Goal: Task Accomplishment & Management: Manage account settings

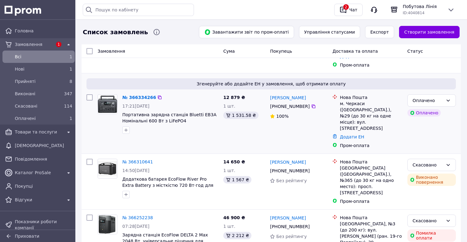
scroll to position [106, 0]
drag, startPoint x: 212, startPoint y: 107, endPoint x: 183, endPoint y: 106, distance: 28.7
click at [183, 111] on span "Портативна зарядна станція Bluetti EB3A Номінальні 600 Вт з LiFePO4 акумуляторо…" at bounding box center [170, 117] width 96 height 12
copy span "Bluetti EB3A"
click at [234, 129] on div "12 879 ₴ 1 шт. 1 531.58 ₴" at bounding box center [244, 121] width 47 height 59
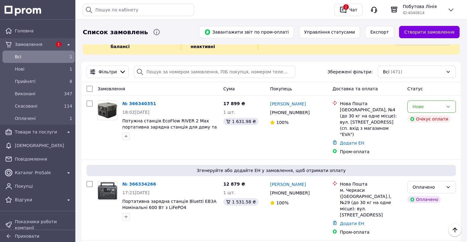
scroll to position [0, 0]
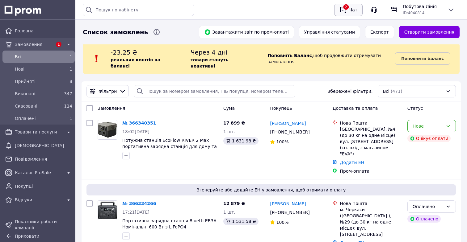
click at [340, 14] on div "2" at bounding box center [343, 10] width 10 height 10
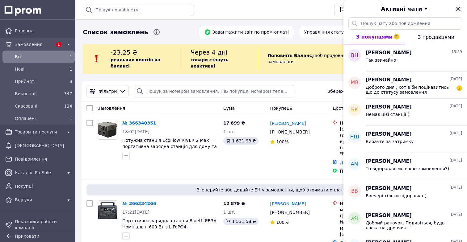
click at [456, 10] on icon "Закрити" at bounding box center [457, 8] width 7 height 7
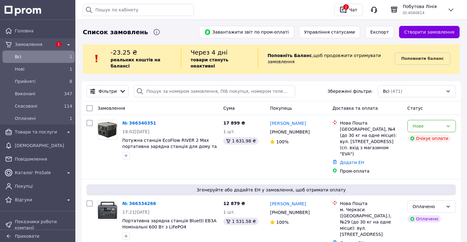
click at [47, 139] on div "Головна Замовлення 1 Всi 1 Нові 1 Прийняті 8 Виконані 347 Скасовані 114 Оплачен…" at bounding box center [38, 115] width 77 height 184
click at [51, 136] on div "Товари та послуги" at bounding box center [39, 132] width 50 height 9
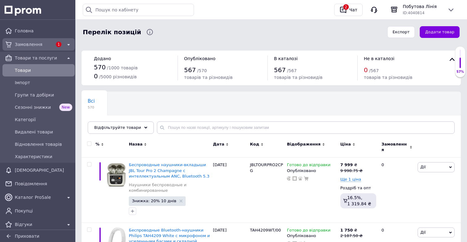
click at [50, 45] on span "Замовлення" at bounding box center [34, 44] width 38 height 6
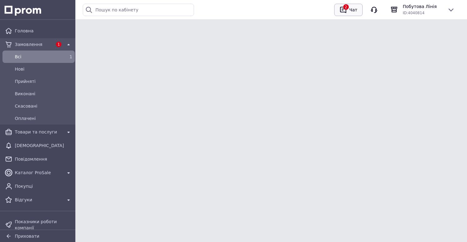
click at [351, 14] on div "Чат" at bounding box center [353, 9] width 10 height 9
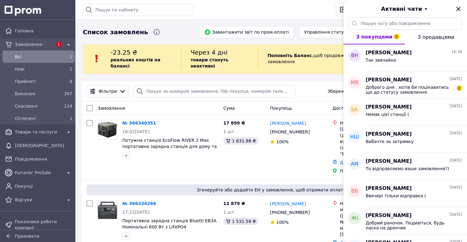
click at [457, 11] on icon "Закрити" at bounding box center [457, 8] width 7 height 7
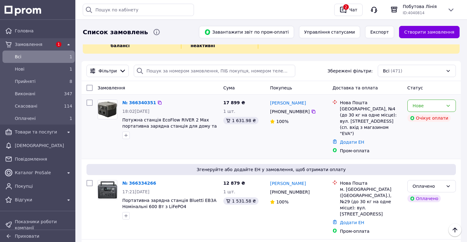
scroll to position [12, 0]
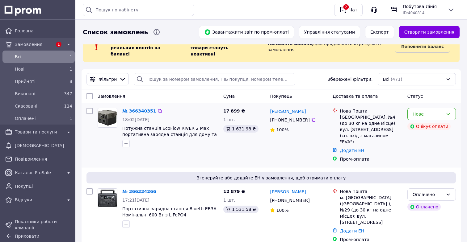
click at [319, 137] on div "Дарья Костина +380 95 362 19 08 100%" at bounding box center [298, 135] width 62 height 59
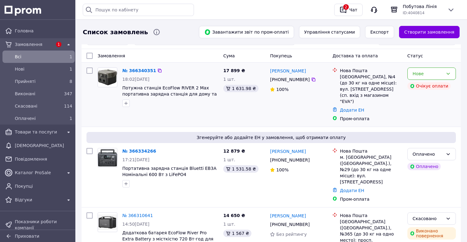
scroll to position [55, 0]
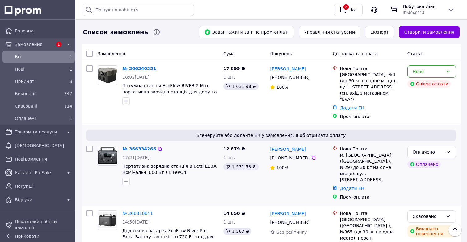
click at [177, 164] on span "Портативна зарядна станція Bluetti EB3A Номінальні 600 Вт з LiFePO4 акумуляторо…" at bounding box center [169, 172] width 94 height 17
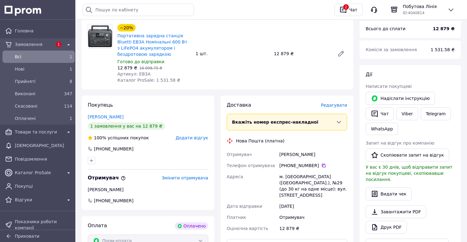
scroll to position [232, 0]
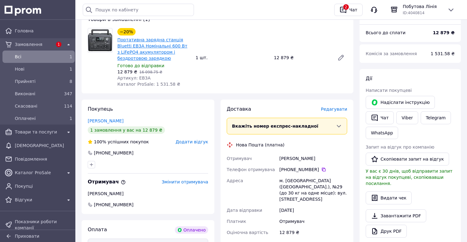
click at [156, 51] on link "Портативна зарядна станція Bluetti EB3A Номінальні 600 Вт з LiFePO4 акумуляторо…" at bounding box center [152, 48] width 70 height 23
click at [46, 54] on span "Всi" at bounding box center [37, 57] width 45 height 6
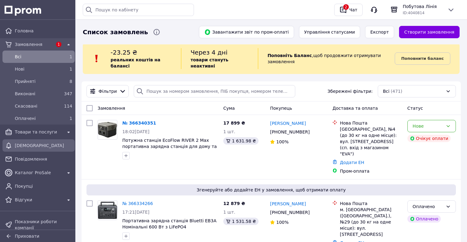
click at [57, 150] on div "[DEMOGRAPHIC_DATA]" at bounding box center [39, 146] width 70 height 10
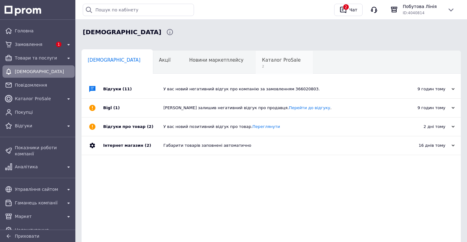
click at [256, 71] on div "Каталог ProSale 2" at bounding box center [284, 62] width 57 height 23
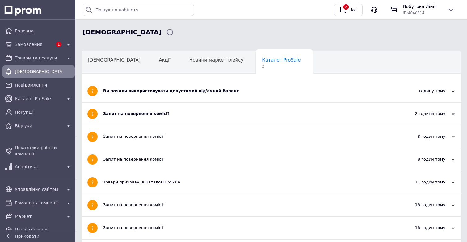
click at [160, 110] on div "Запит на повернення комісії" at bounding box center [248, 114] width 290 height 23
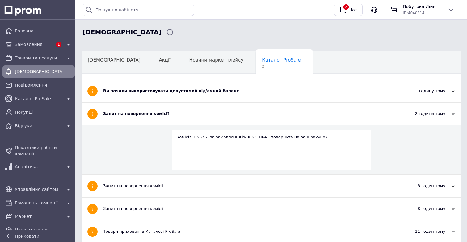
click at [178, 91] on div "Ви почали використовувати допустимий від'ємний баланс" at bounding box center [248, 91] width 290 height 6
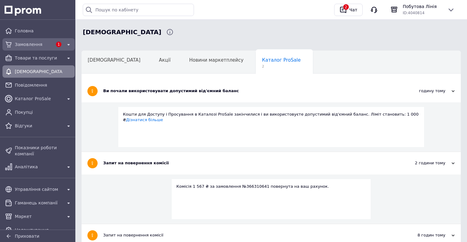
click at [45, 48] on div "Замовлення" at bounding box center [34, 44] width 40 height 9
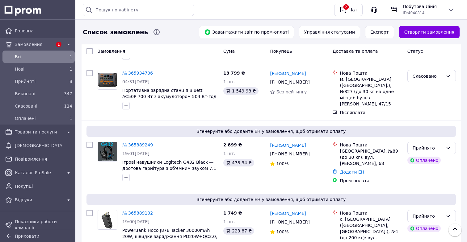
scroll to position [518, 0]
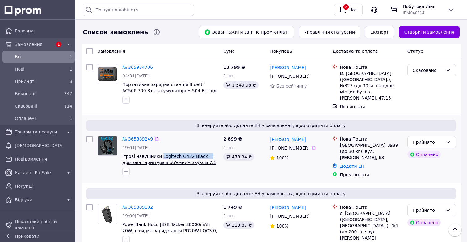
drag, startPoint x: 210, startPoint y: 118, endPoint x: 160, endPoint y: 120, distance: 50.0
click at [160, 153] on span "Ігрові навушники Logitech G432 Black — дротова гарнітура з об'ємним звуком 7.1 …" at bounding box center [170, 159] width 96 height 12
copy span "Logitech G432 Black —"
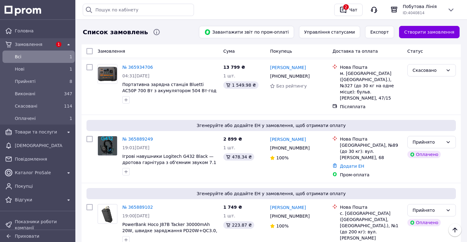
click at [267, 183] on div "Згенеруйте або додайте ЕН у замовлення, щоб отримати оплату № 365889102 19:00, …" at bounding box center [270, 226] width 379 height 87
click at [142, 205] on link "№ 365889102" at bounding box center [137, 207] width 31 height 5
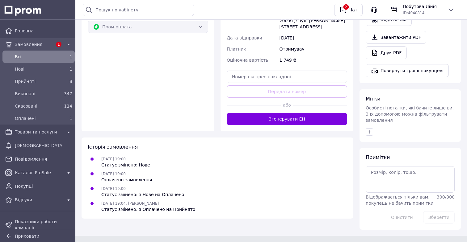
scroll to position [411, 0]
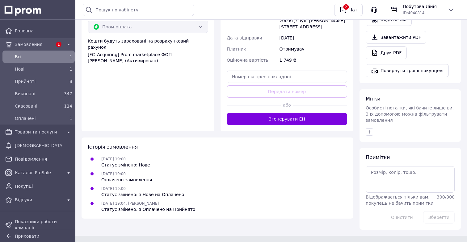
click at [306, 114] on div "Доставка Редагувати Вкажіть номер експрес-накладної Обов'язково введіть номер е…" at bounding box center [286, 26] width 133 height 211
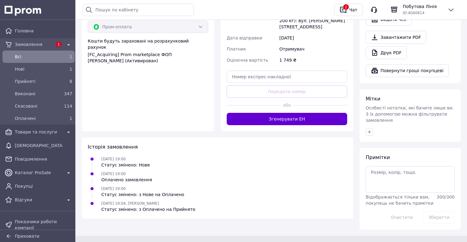
click at [307, 113] on button "Згенерувати ЕН" at bounding box center [287, 119] width 120 height 12
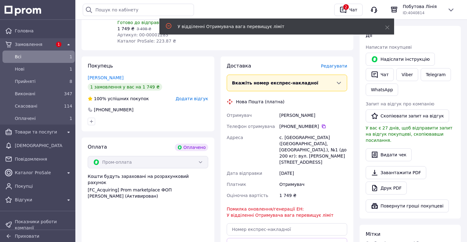
scroll to position [265, 0]
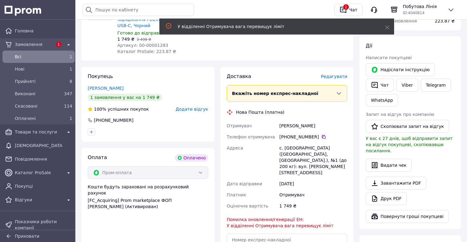
click at [339, 73] on div "Доставка Редагувати Вкажіть номер експрес-накладної Обов'язково введіть номер е…" at bounding box center [286, 181] width 133 height 228
click at [338, 76] on span "Редагувати" at bounding box center [334, 76] width 26 height 5
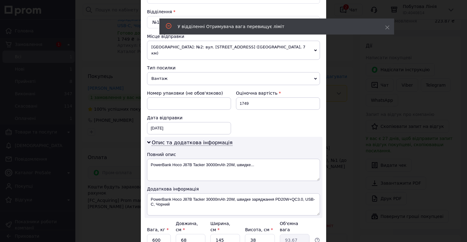
scroll to position [243, 0]
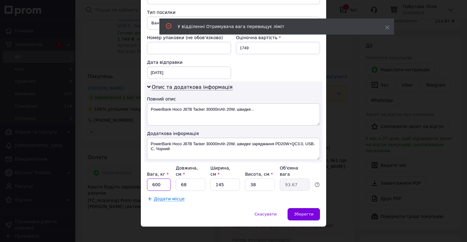
click at [164, 179] on input "600" at bounding box center [159, 185] width 24 height 12
type input "6"
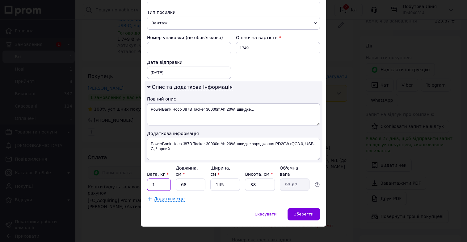
type input "1"
click at [188, 180] on input "68" at bounding box center [191, 185] width 30 height 12
type input "6"
type input "8.27"
type input "1"
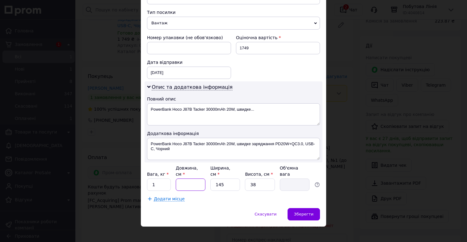
type input "1.38"
type input "10"
type input "13.78"
type input "10"
click at [234, 179] on input "145" at bounding box center [225, 185] width 30 height 12
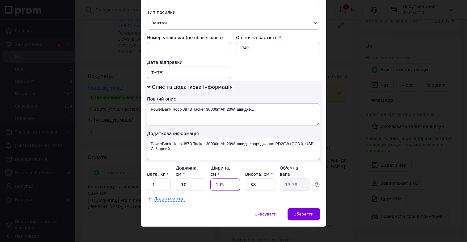
type input "14"
type input "1.33"
type input "1"
type input "0.1"
type input "15"
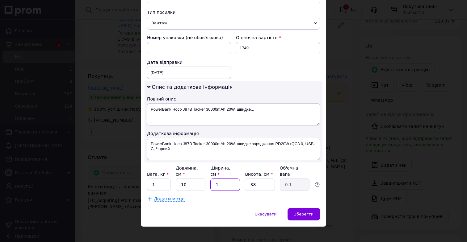
type input "1.43"
type input "15"
click at [267, 181] on input "38" at bounding box center [260, 185] width 30 height 12
type input "3"
type input "0.11"
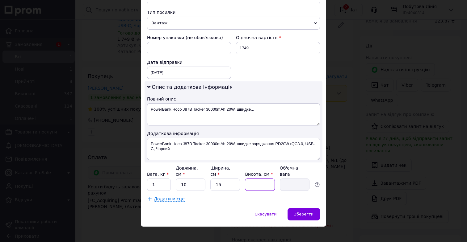
type input "1"
type input "0.1"
type input "10"
type input "0.38"
type input "1"
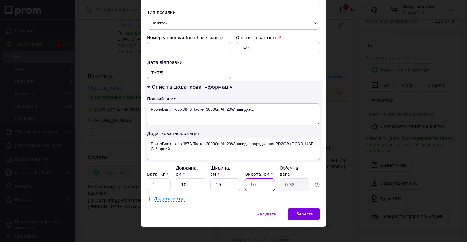
type input "0.1"
type input "2"
type input "0.1"
type input "20"
type input "0.75"
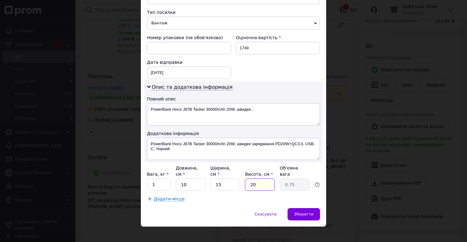
type input "20"
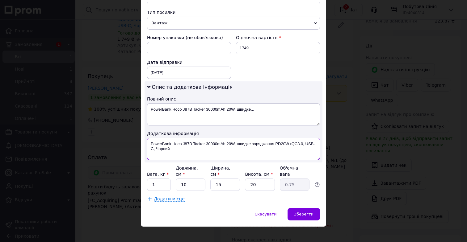
drag, startPoint x: 186, startPoint y: 145, endPoint x: 151, endPoint y: 138, distance: 35.3
click at [151, 138] on textarea "PowerBank Hoco J87B Tacker 30000mAh 20W, швидке заряджання PD20W+QC3.0, USB-C, …" at bounding box center [233, 149] width 173 height 22
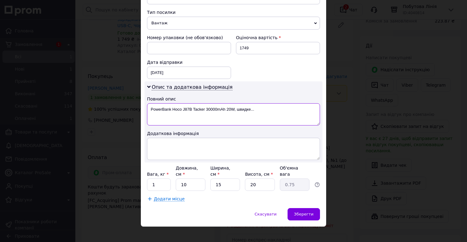
drag, startPoint x: 235, startPoint y: 103, endPoint x: 255, endPoint y: 107, distance: 21.0
click at [255, 107] on textarea "PowerBank Hoco J87B Tacker 30000mAh 20W, швидке..." at bounding box center [233, 114] width 173 height 22
type textarea "PowerBank Hoco J87B Tacker 30000mAh 20W"
click at [291, 208] on div "Зберегти" at bounding box center [303, 214] width 32 height 12
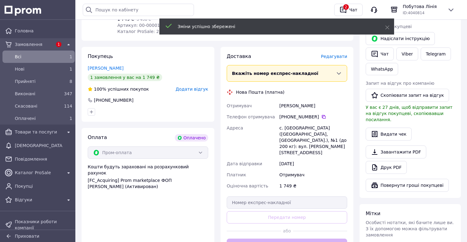
scroll to position [299, 0]
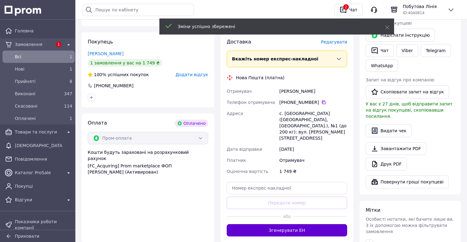
click at [290, 224] on button "Згенерувати ЕН" at bounding box center [287, 230] width 120 height 12
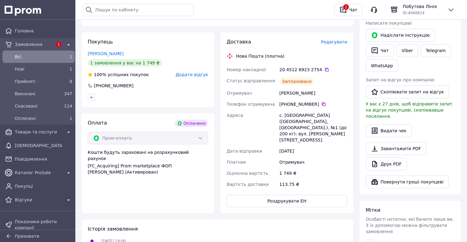
click at [335, 43] on span "Редагувати" at bounding box center [334, 42] width 26 height 5
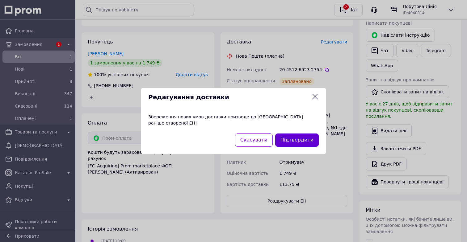
click at [291, 138] on button "Підтвердити" at bounding box center [297, 140] width 44 height 13
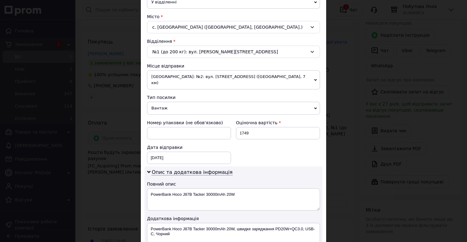
scroll to position [165, 0]
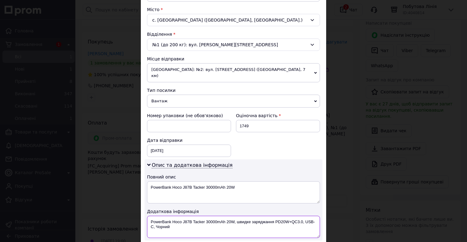
drag, startPoint x: 218, startPoint y: 221, endPoint x: 236, endPoint y: 221, distance: 17.9
click at [236, 221] on textarea "PowerBank Hoco J87B Tacker 30000mAh 20W, швидке заряджання PD20W+QC3.0, USB-C, …" at bounding box center [233, 227] width 173 height 22
drag, startPoint x: 235, startPoint y: 214, endPoint x: 254, endPoint y: 214, distance: 18.8
click at [254, 216] on textarea "PowerBank Hoco J87B Tacker 30000mAh 20W, швидке заряджання PD20W+QC3.0, USB-C, …" at bounding box center [233, 227] width 173 height 22
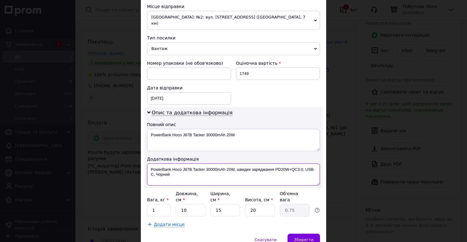
scroll to position [232, 0]
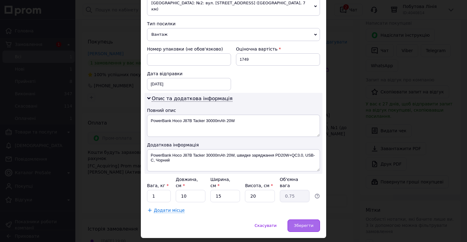
click at [300, 223] on span "Зберегти" at bounding box center [303, 225] width 19 height 5
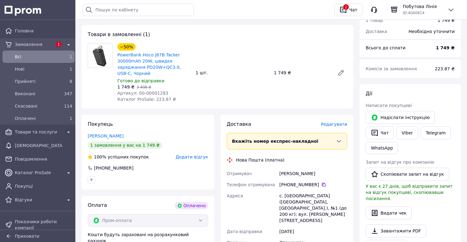
scroll to position [214, 0]
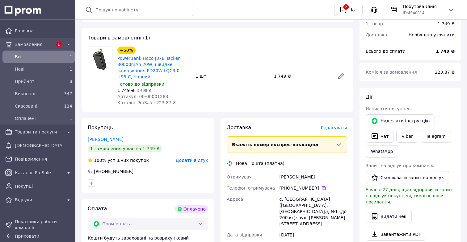
click at [285, 176] on div "Скрипник Богдан" at bounding box center [313, 177] width 70 height 11
drag, startPoint x: 285, startPoint y: 176, endPoint x: 308, endPoint y: 176, distance: 23.2
click at [308, 176] on div "Скрипник Богдан" at bounding box center [313, 177] width 70 height 11
copy div "Скрипник Богдан"
click at [323, 190] on icon at bounding box center [323, 188] width 5 height 5
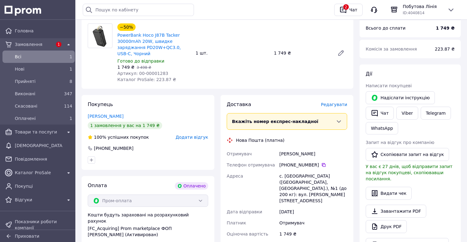
scroll to position [246, 0]
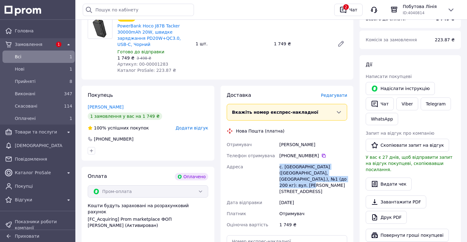
drag, startPoint x: 279, startPoint y: 167, endPoint x: 339, endPoint y: 180, distance: 61.3
click at [339, 180] on div "с. [GEOGRAPHIC_DATA] ([GEOGRAPHIC_DATA], [GEOGRAPHIC_DATA].), №1 (до 200 кг): в…" at bounding box center [313, 179] width 70 height 36
copy div "с. [GEOGRAPHIC_DATA] ([GEOGRAPHIC_DATA], [GEOGRAPHIC_DATA].), №1 (до 200 кг): в…"
click at [40, 47] on span "Замовлення" at bounding box center [34, 44] width 38 height 6
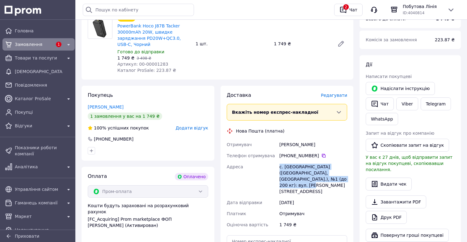
click at [40, 47] on span "Замовлення" at bounding box center [34, 44] width 38 height 6
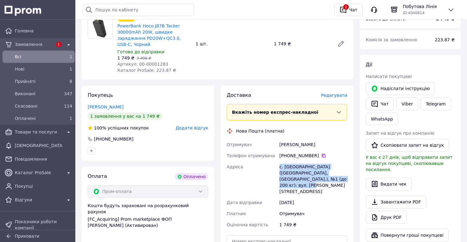
click at [51, 57] on span "Всi" at bounding box center [37, 57] width 45 height 6
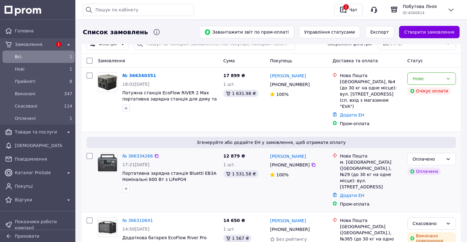
scroll to position [50, 0]
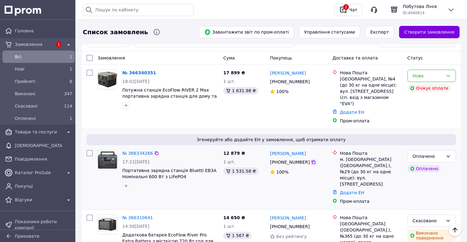
click at [312, 160] on icon at bounding box center [313, 162] width 5 height 5
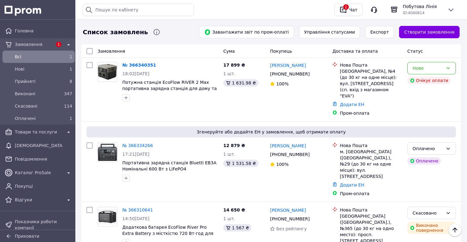
scroll to position [54, 0]
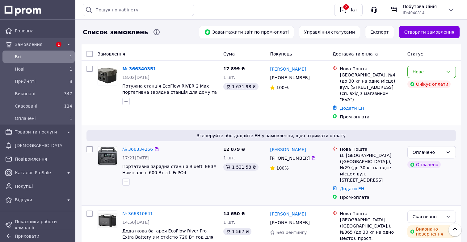
drag, startPoint x: 269, startPoint y: 143, endPoint x: 303, endPoint y: 156, distance: 36.3
click at [303, 156] on div "Сергей Жила +380 67 919 68 15 100%" at bounding box center [298, 173] width 62 height 59
copy div "Сергей Жила +380 67 919 68 15"
drag, startPoint x: 208, startPoint y: 160, endPoint x: 183, endPoint y: 159, distance: 25.3
click at [183, 164] on span "Портативна зарядна станція Bluetti EB3A Номінальні 600 Вт з LiFePO4 акумуляторо…" at bounding box center [170, 170] width 96 height 12
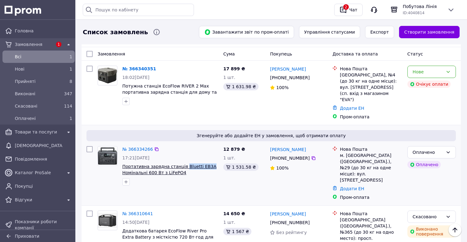
copy span "Bluetti EB3A"
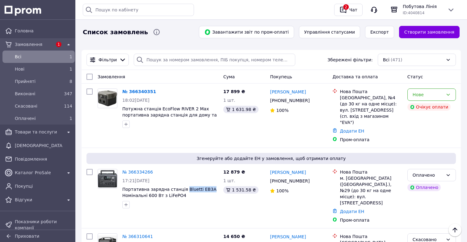
scroll to position [31, 0]
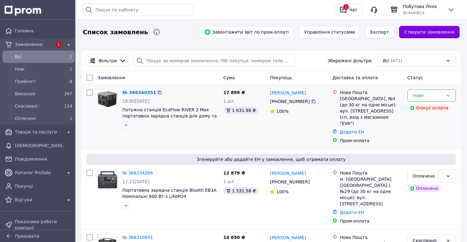
click at [281, 132] on div "Дарья Костина +380 95 362 19 08 100%" at bounding box center [298, 116] width 62 height 59
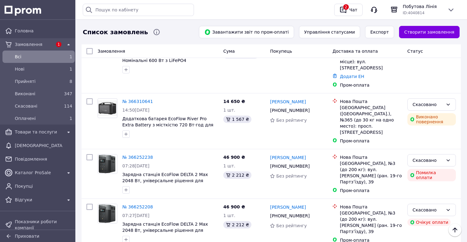
scroll to position [0, 0]
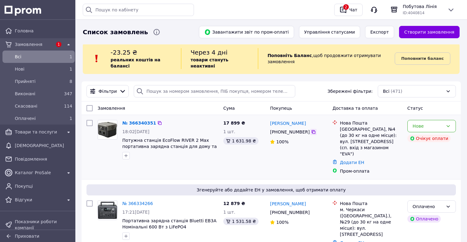
click at [313, 132] on icon at bounding box center [313, 132] width 5 height 5
click at [135, 123] on link "№ 366340351" at bounding box center [139, 123] width 34 height 5
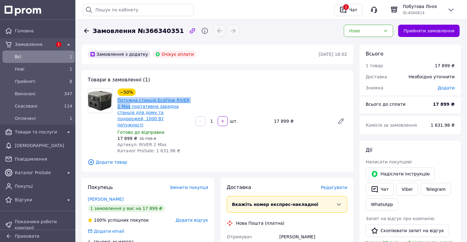
drag, startPoint x: 117, startPoint y: 99, endPoint x: 125, endPoint y: 104, distance: 9.7
click at [125, 104] on div "Потужна станція EcoFlow RIVER 2 Max портативна зарядна станція для дому та подо…" at bounding box center [154, 113] width 74 height 32
copy link "Потужна станція EcoFlow RIVER 2 Max"
click at [87, 30] on icon at bounding box center [86, 30] width 7 height 7
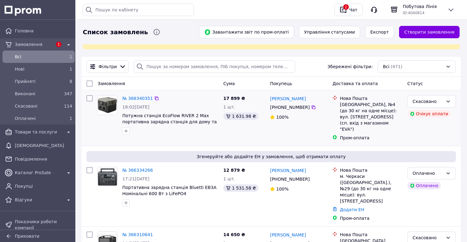
scroll to position [25, 0]
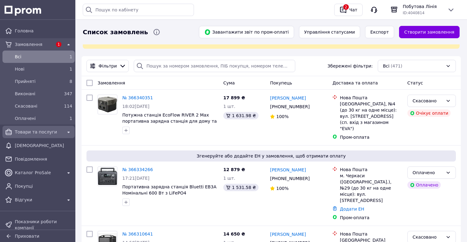
click at [66, 135] on icon at bounding box center [68, 132] width 7 height 7
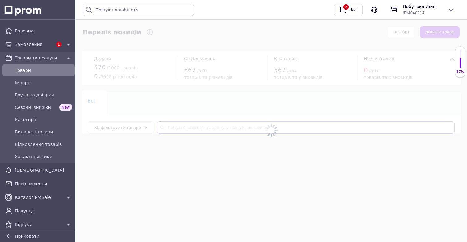
click at [195, 128] on input "text" at bounding box center [306, 128] width 298 height 12
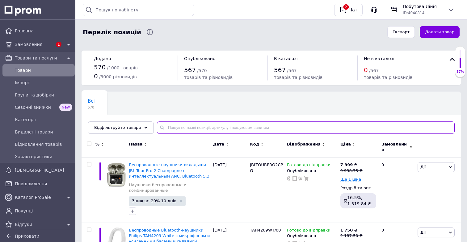
click at [195, 128] on input "text" at bounding box center [306, 128] width 298 height 12
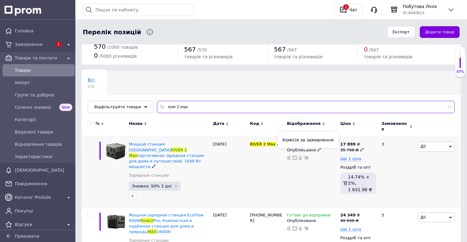
scroll to position [22, 0]
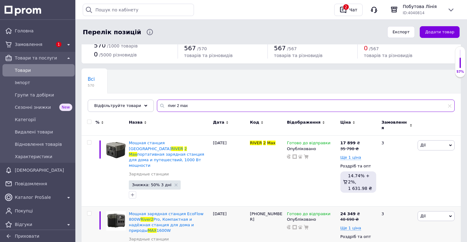
type input "river 2 max"
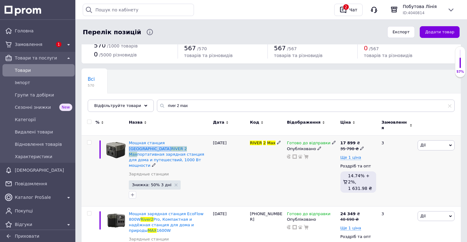
drag, startPoint x: 206, startPoint y: 138, endPoint x: 164, endPoint y: 137, distance: 42.0
click at [164, 140] on div "Мощная станция EcoFlow RIVER 2 Max портативная зарядная станция для дома и путе…" at bounding box center [169, 154] width 81 height 28
copy span "EcoFlow RIVER 2 Max"
click at [362, 147] on icon at bounding box center [362, 149] width 4 height 4
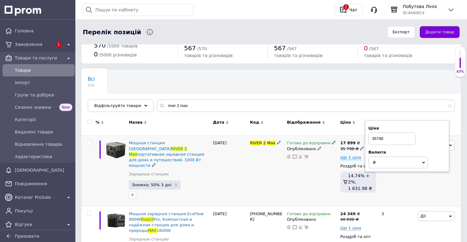
drag, startPoint x: 391, startPoint y: 137, endPoint x: 365, endPoint y: 137, distance: 25.9
click at [365, 137] on div "Ціна 35798 Валюта ₴ $ EUR CHF GBP ¥ PLN ₸ MDL HUF KGS CNY TRY KRW lei" at bounding box center [407, 147] width 84 height 52
type input "45158"
click at [393, 182] on div "3" at bounding box center [397, 171] width 38 height 71
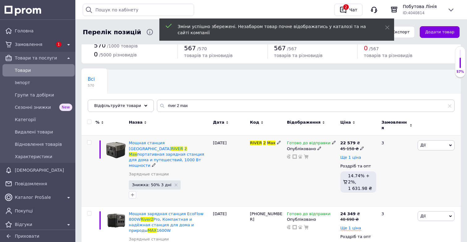
click at [355, 155] on span "Ще 1 ціна" at bounding box center [350, 157] width 21 height 5
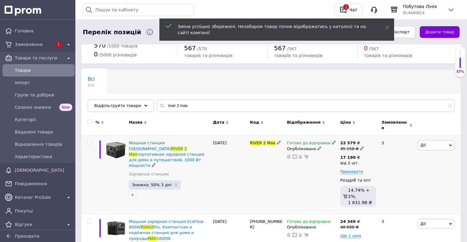
click at [362, 155] on div "17 190 ₴ від 2 шт." at bounding box center [358, 162] width 36 height 14
click at [361, 155] on icon at bounding box center [363, 157] width 4 height 4
drag, startPoint x: 386, startPoint y: 142, endPoint x: 364, endPoint y: 142, distance: 22.2
click at [364, 142] on div "Ціна 17190 Валюта ₴ $ EUR CHF GBP ¥ PLN ₸ MDL HUF KGS CNY TRY KRW lei від 2 шт." at bounding box center [406, 160] width 84 height 67
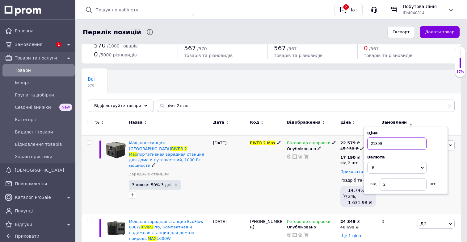
type input "21899"
click at [294, 187] on div "Готово до відправки Опубліковано" at bounding box center [311, 175] width 53 height 79
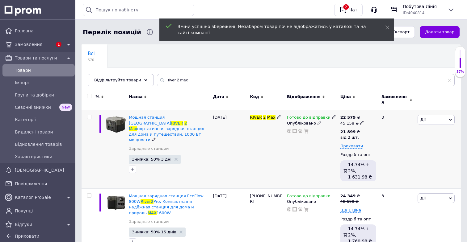
scroll to position [74, 0]
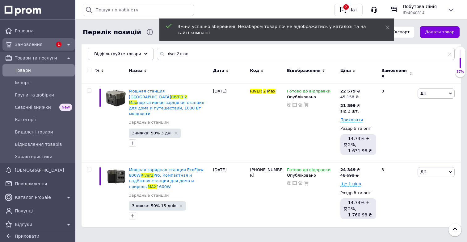
click at [50, 48] on div "Замовлення" at bounding box center [34, 44] width 40 height 9
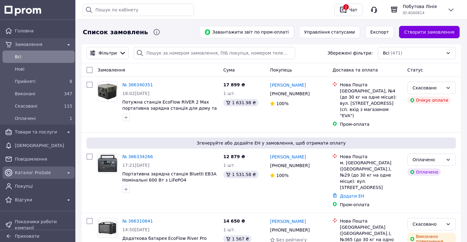
click at [45, 171] on span "Каталог ProSale" at bounding box center [39, 173] width 48 height 6
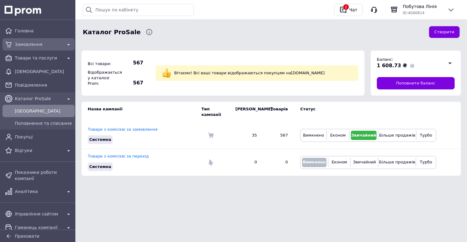
click at [60, 45] on span "Замовлення" at bounding box center [39, 44] width 48 height 6
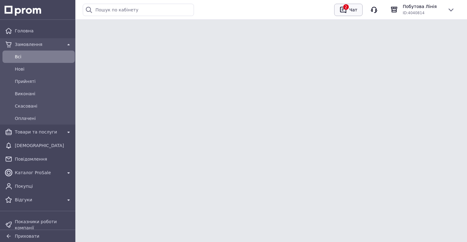
click at [341, 15] on button "2 Чат" at bounding box center [348, 10] width 28 height 12
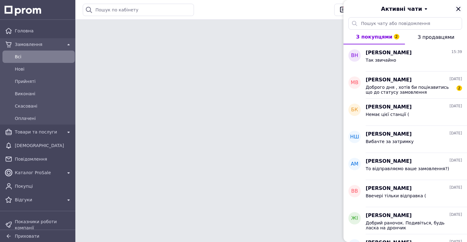
click at [459, 10] on icon "Закрити" at bounding box center [457, 8] width 7 height 7
